Goal: Task Accomplishment & Management: Manage account settings

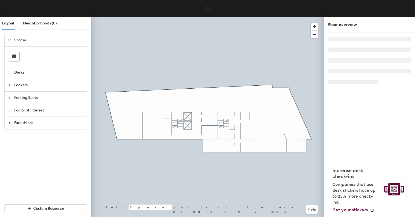
click at [46, 99] on span "Parking Spots" at bounding box center [48, 97] width 69 height 12
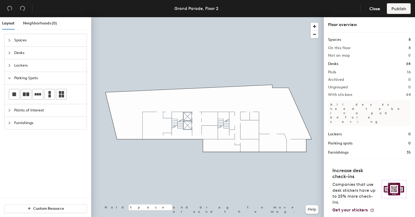
click at [36, 67] on span "Lockers" at bounding box center [48, 65] width 69 height 12
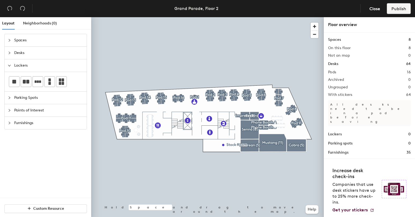
click at [143, 73] on div "Layout Neighborhoods (0) Spaces Desks Lockers Parking Spots Points of Interest …" at bounding box center [207, 118] width 415 height 202
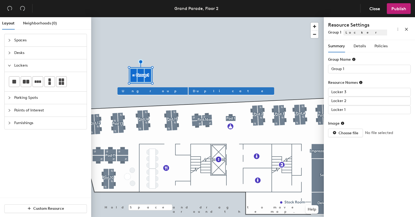
click at [167, 79] on div "Layout Neighborhoods (0) Spaces Desks Lockers Parking Spots Points of Interest …" at bounding box center [207, 118] width 415 height 202
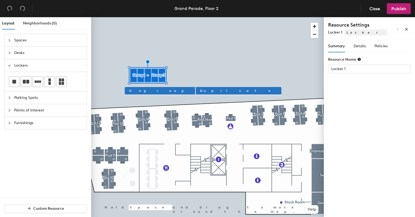
click at [193, 17] on div at bounding box center [207, 17] width 232 height 0
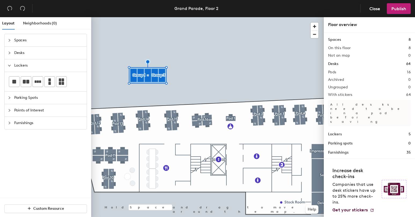
click at [134, 17] on div at bounding box center [207, 17] width 232 height 0
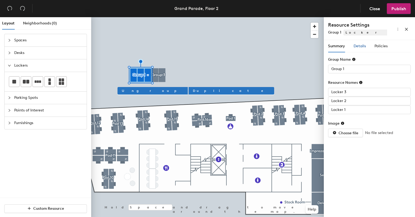
click at [356, 48] on div "Details" at bounding box center [359, 46] width 12 height 6
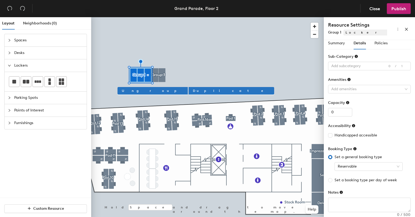
scroll to position [7, 0]
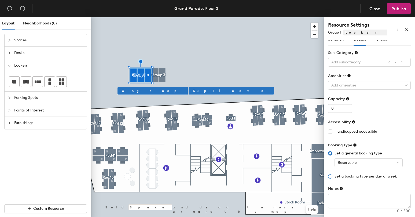
click at [347, 177] on span "Set a booking type per day of week" at bounding box center [365, 176] width 67 height 6
click at [332, 177] on input "Set a booking type per day of week" at bounding box center [330, 176] width 4 height 4
radio input "true"
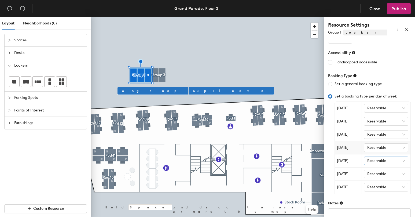
scroll to position [90, 0]
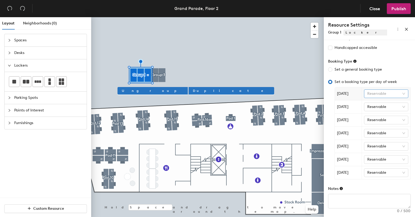
click at [385, 91] on span "Reservable" at bounding box center [386, 94] width 38 height 8
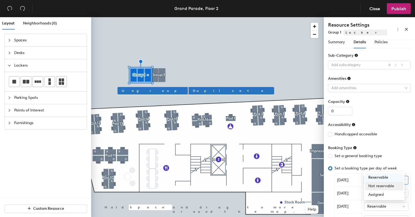
scroll to position [0, 0]
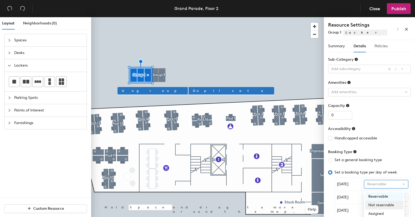
click at [383, 43] on div "Policies" at bounding box center [380, 46] width 13 height 12
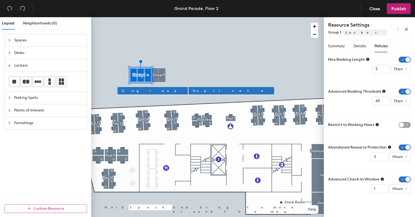
click at [31, 207] on button "Custom Resource" at bounding box center [45, 208] width 83 height 9
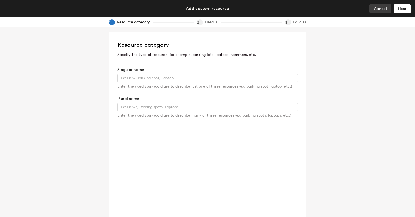
click at [379, 9] on span "Cancel" at bounding box center [380, 8] width 13 height 5
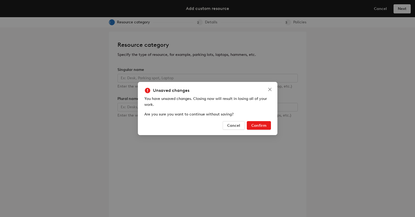
click at [257, 123] on span "Confirm" at bounding box center [258, 125] width 15 height 5
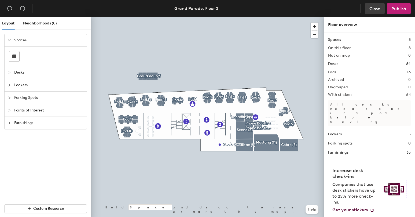
click at [371, 10] on span "Close" at bounding box center [374, 8] width 11 height 5
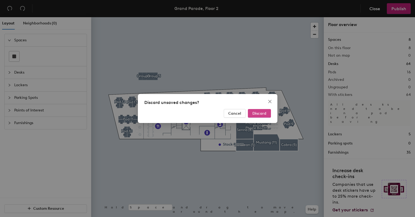
click at [251, 110] on button "Discard" at bounding box center [259, 113] width 23 height 9
